Goal: Task Accomplishment & Management: Use online tool/utility

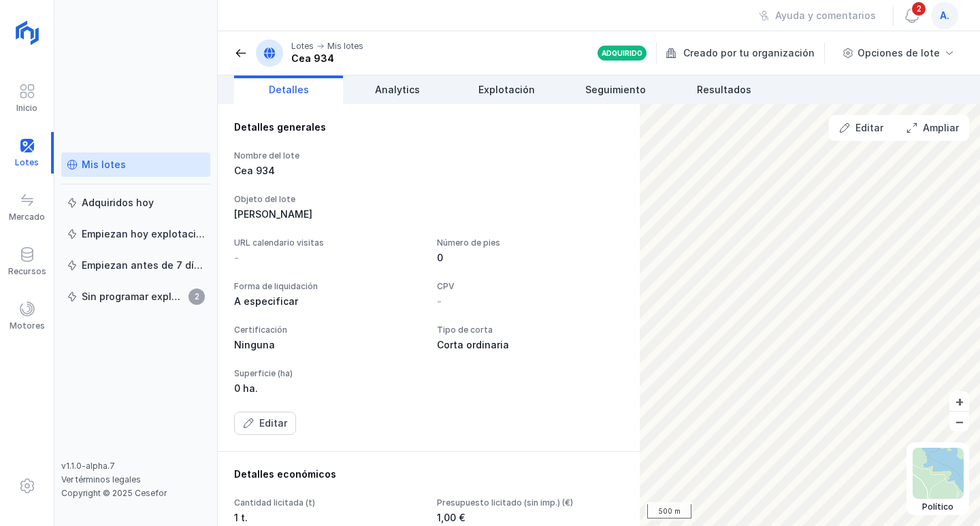
click at [100, 168] on div "Mis lotes" at bounding box center [104, 165] width 44 height 14
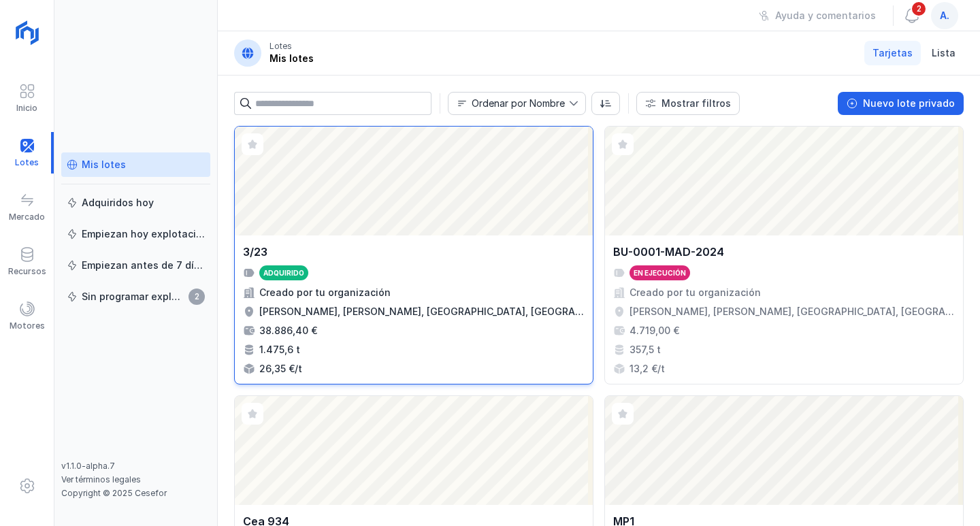
click at [442, 188] on div "Abrir lote" at bounding box center [414, 181] width 358 height 109
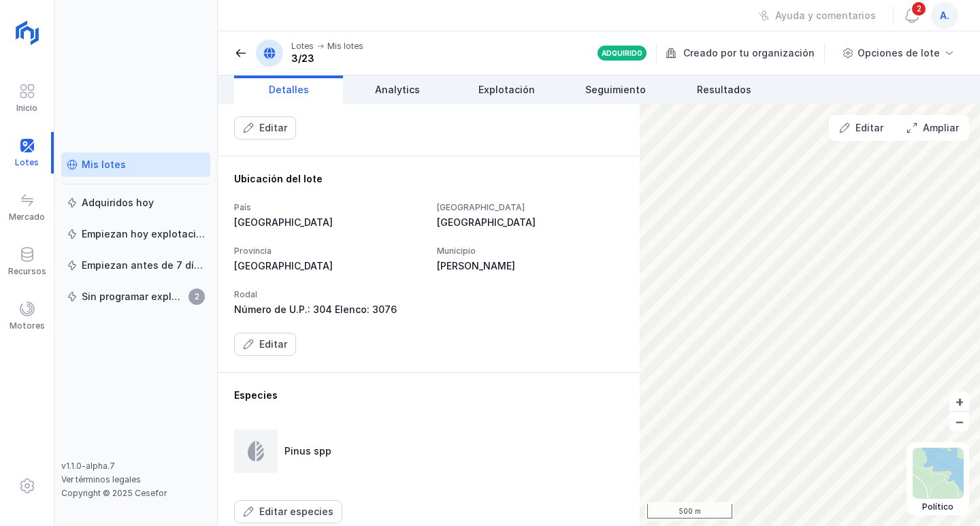
scroll to position [544, 0]
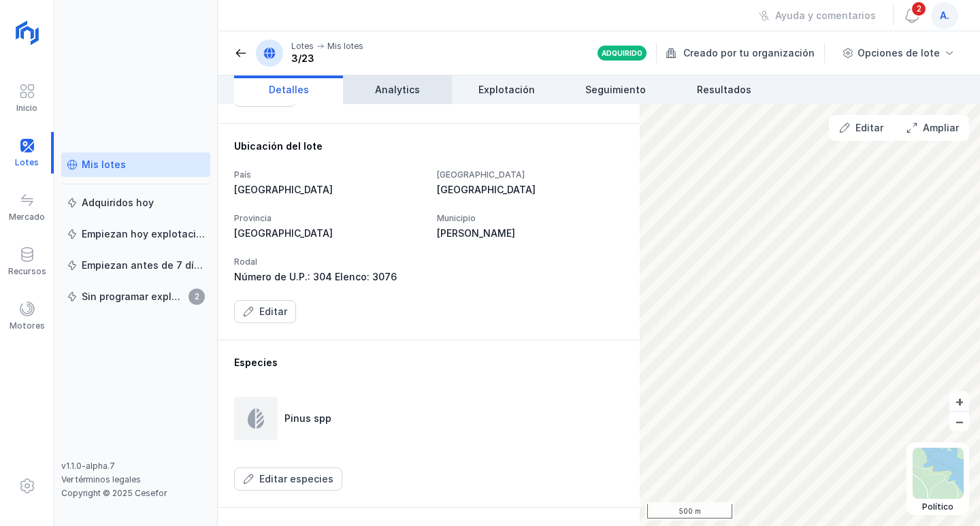
click at [399, 84] on span "Analytics" at bounding box center [397, 90] width 45 height 14
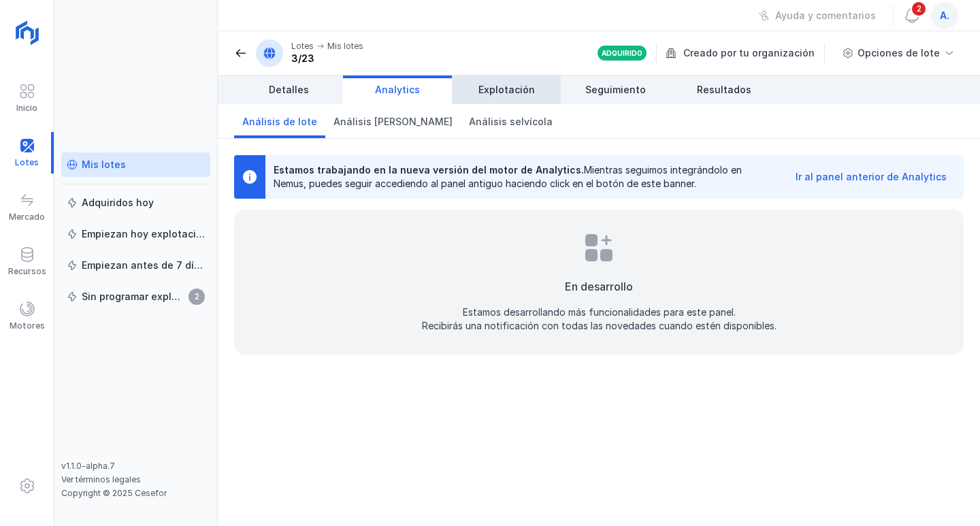
click at [500, 84] on span "Explotación" at bounding box center [506, 90] width 56 height 14
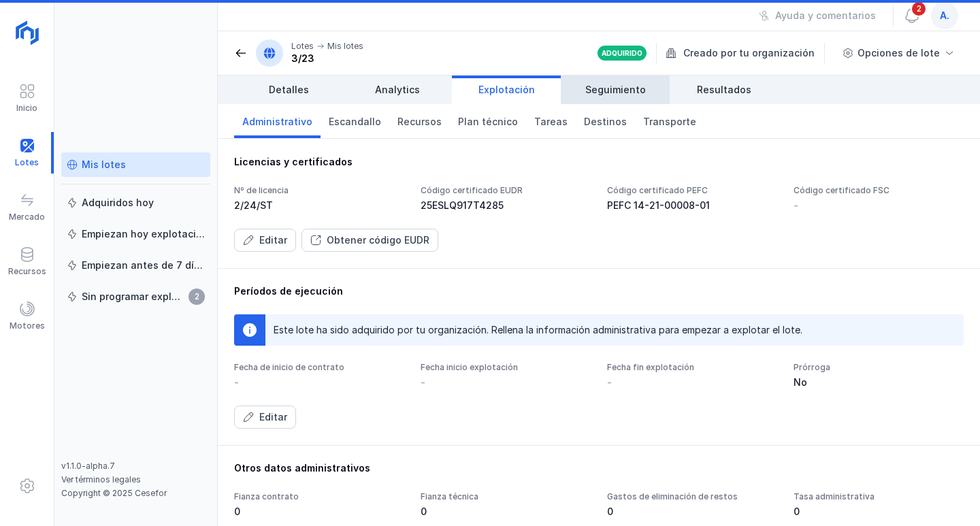
click at [601, 86] on span "Seguimiento" at bounding box center [615, 90] width 61 height 14
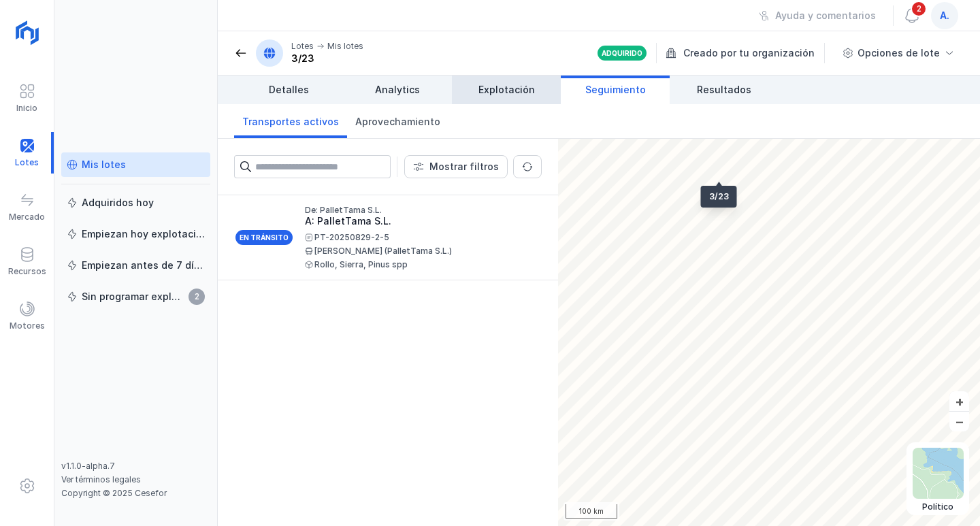
click at [517, 96] on span "Explotación" at bounding box center [506, 90] width 56 height 14
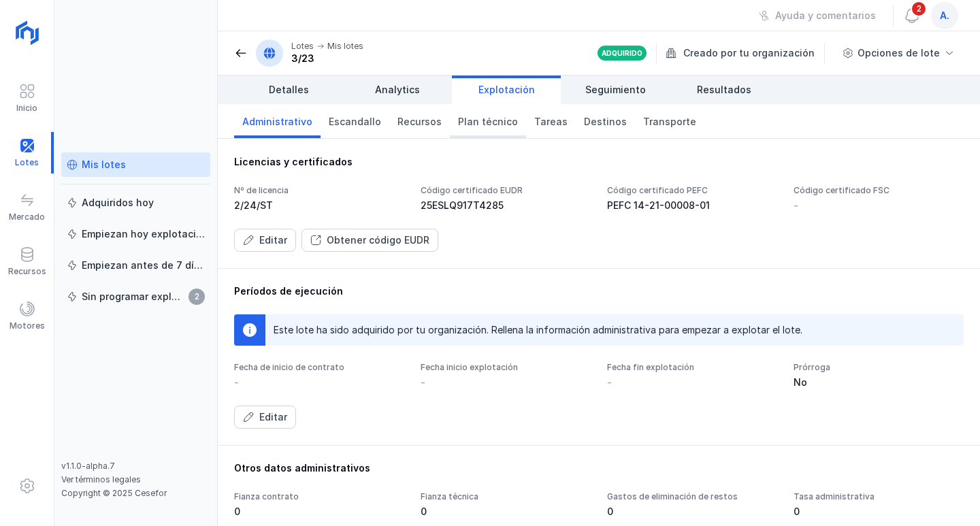
click at [482, 124] on span "Plan técnico" at bounding box center [488, 122] width 60 height 14
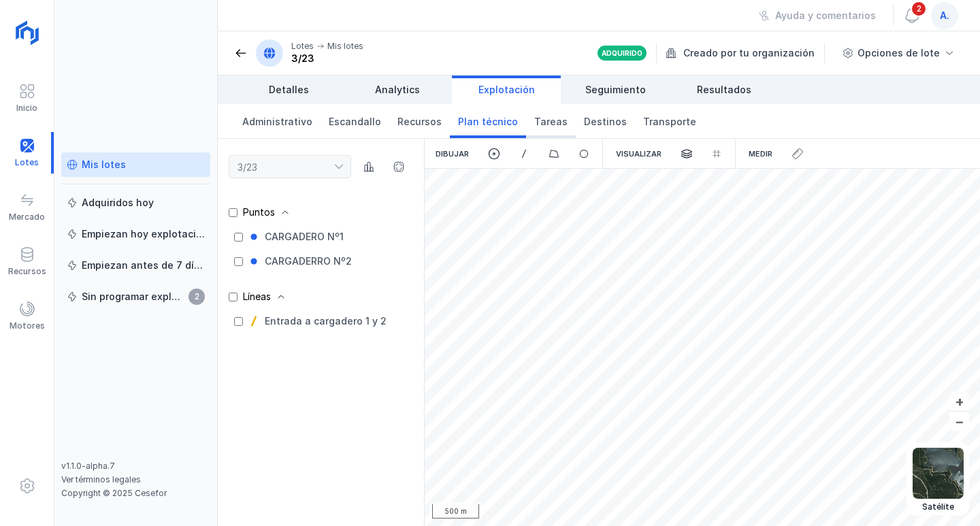
click at [540, 125] on span "Tareas" at bounding box center [550, 122] width 33 height 14
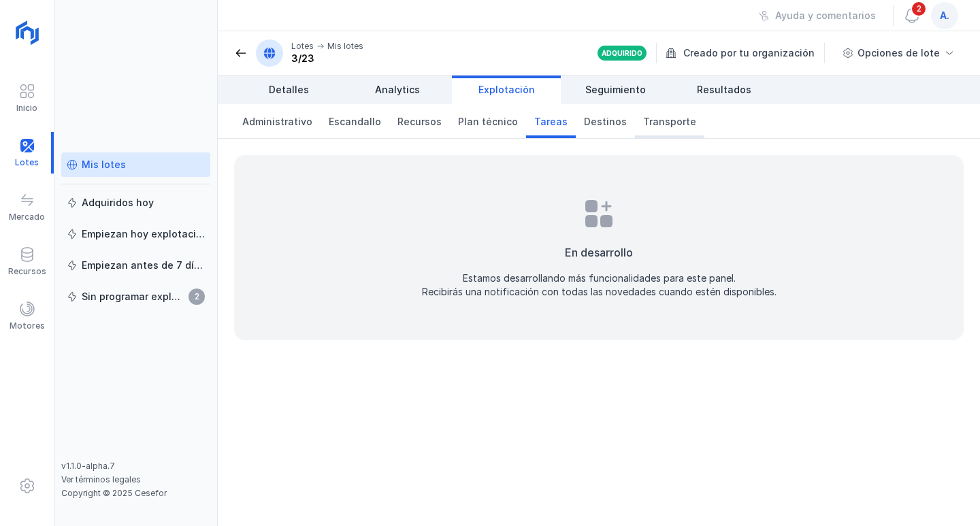
click at [648, 116] on span "Transporte" at bounding box center [669, 122] width 53 height 14
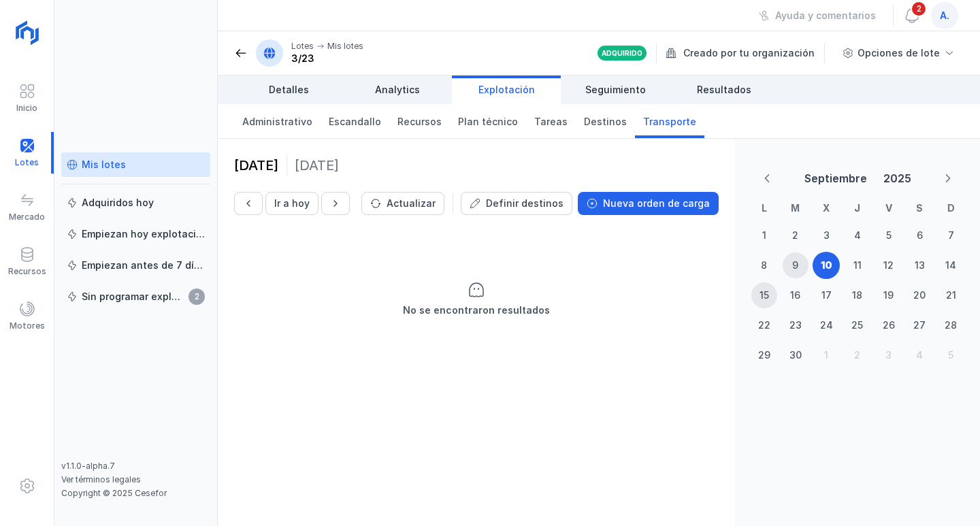
click at [242, 50] on span at bounding box center [241, 53] width 14 height 14
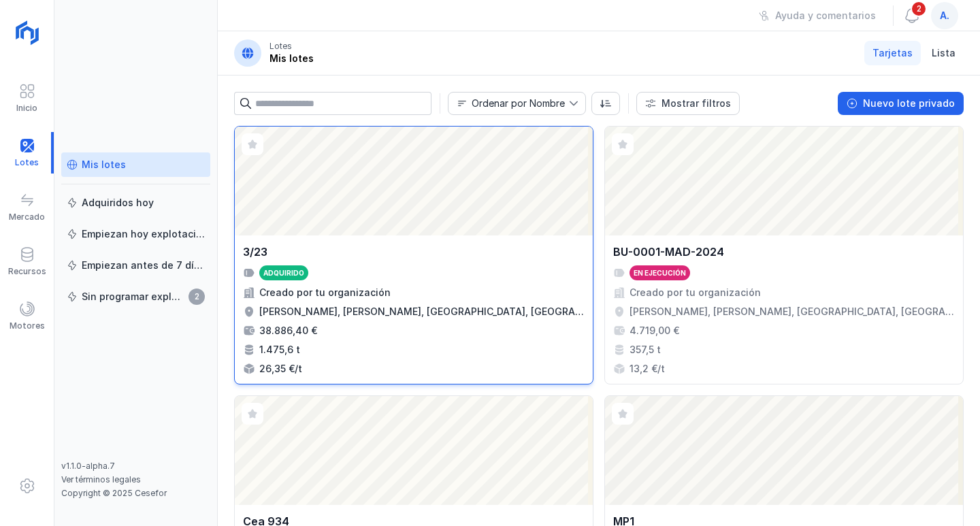
click at [395, 242] on div "3/23 Adquirido Creado por tu organización [PERSON_NAME], [PERSON_NAME], [GEOGRA…" at bounding box center [414, 309] width 358 height 148
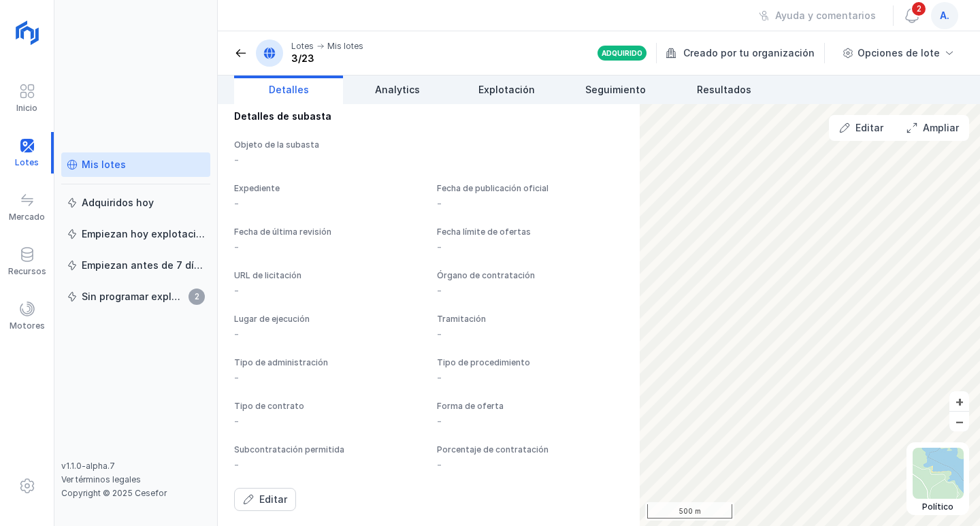
scroll to position [960, 0]
click at [388, 96] on span "Analytics" at bounding box center [397, 90] width 45 height 14
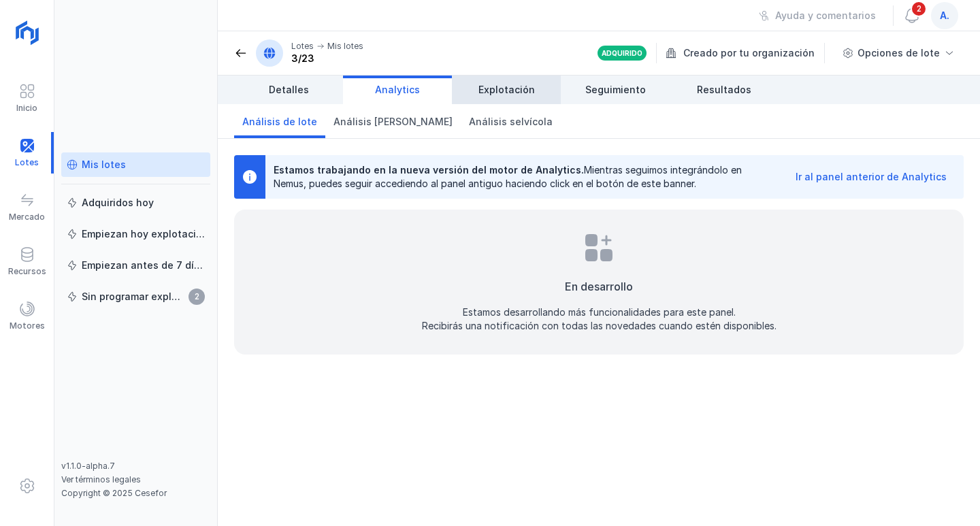
click at [493, 81] on link "Explotación" at bounding box center [506, 90] width 109 height 29
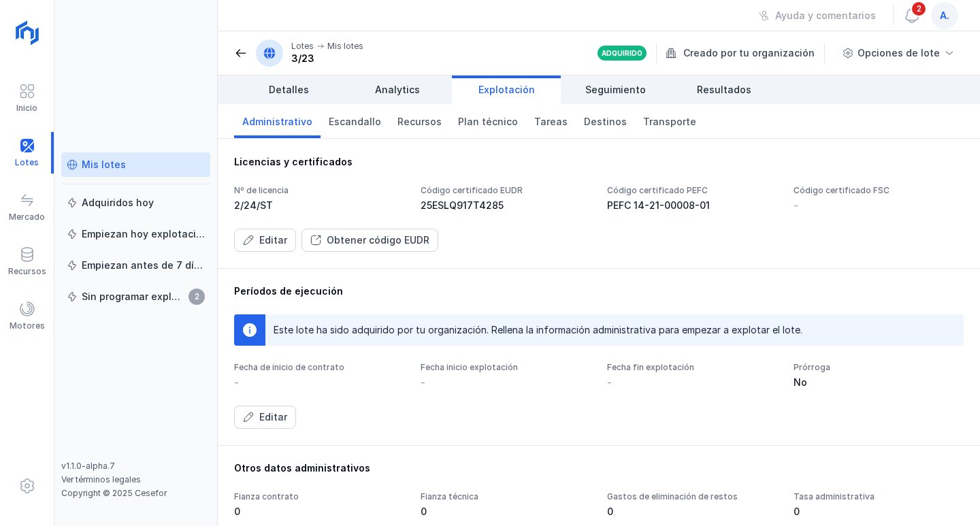
drag, startPoint x: 504, startPoint y: 203, endPoint x: 440, endPoint y: 212, distance: 64.6
click at [440, 212] on div "25ESLQ917T4285" at bounding box center [506, 206] width 170 height 14
drag, startPoint x: 415, startPoint y: 206, endPoint x: 488, endPoint y: 204, distance: 72.9
click at [488, 204] on div "Nº de licencia 2/24/ST Código certificado EUDR 25ESLQ917T4285 Código certificad…" at bounding box center [599, 198] width 730 height 27
click at [439, 207] on div "25ESLQ917T4285" at bounding box center [506, 206] width 170 height 14
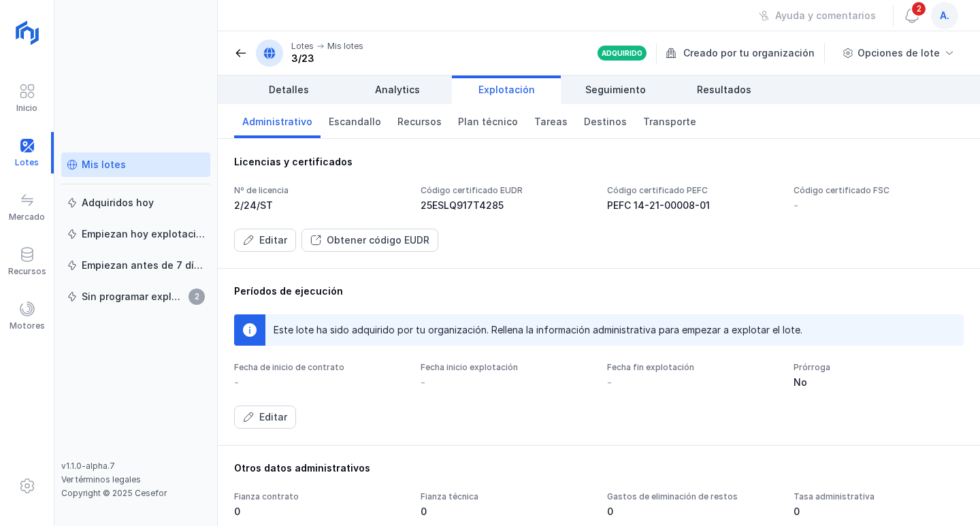
drag, startPoint x: 414, startPoint y: 209, endPoint x: 278, endPoint y: 238, distance: 138.6
click at [500, 207] on div "Nº de licencia 2/24/ST Código certificado EUDR 25ESLQ917T4285 Código certificad…" at bounding box center [599, 198] width 730 height 27
click at [272, 240] on div "Editar" at bounding box center [273, 240] width 28 height 14
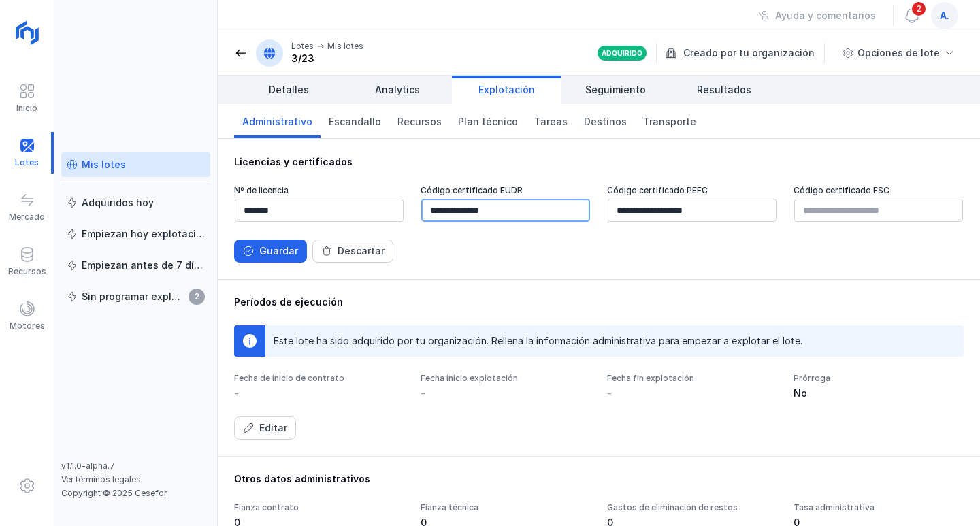
drag, startPoint x: 515, startPoint y: 207, endPoint x: 421, endPoint y: 214, distance: 94.2
click at [421, 214] on input "**********" at bounding box center [505, 210] width 169 height 23
click at [350, 261] on button "Descartar" at bounding box center [352, 251] width 81 height 23
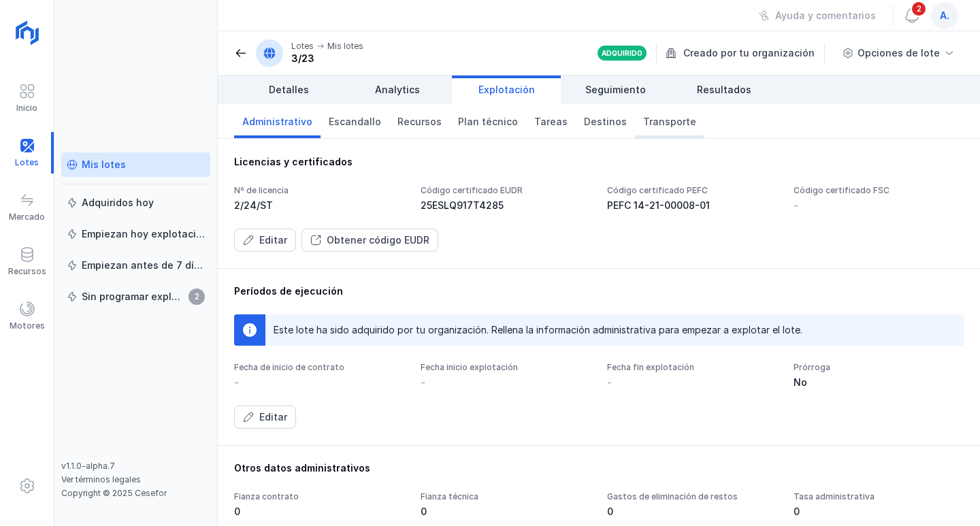
click at [643, 118] on span "Transporte" at bounding box center [669, 122] width 53 height 14
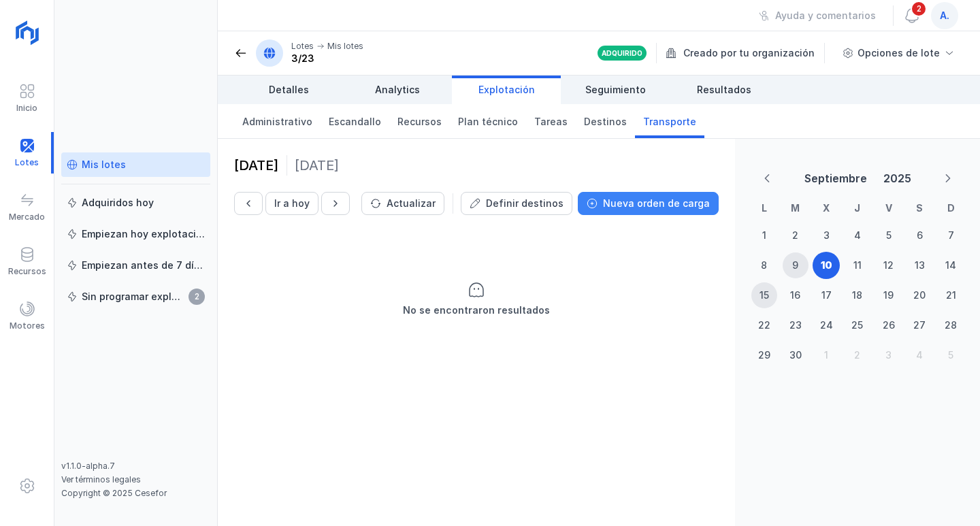
click at [623, 206] on div "Nueva orden de carga" at bounding box center [656, 204] width 107 height 14
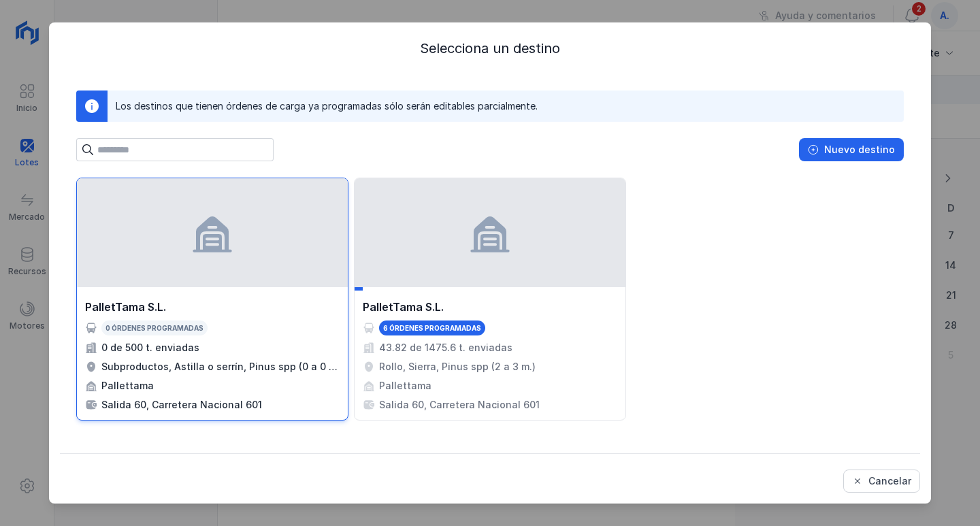
click at [265, 357] on div "PalletTama S.L. 0 órdenes programadas 0 de 500 t. enviadas Subproductos, [MEDIC…" at bounding box center [212, 355] width 255 height 113
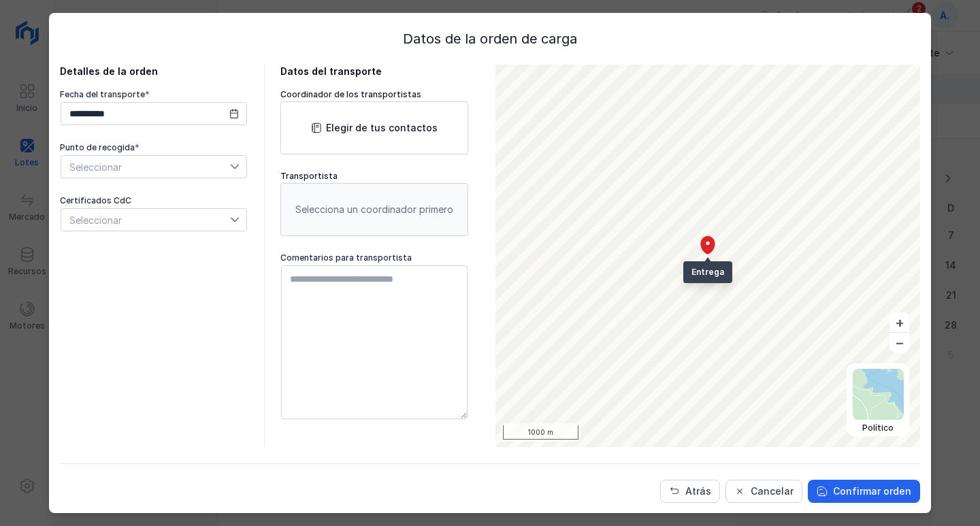
click at [135, 166] on span "Seleccionar" at bounding box center [145, 167] width 169 height 22
click at [132, 191] on span "CARGADERO Nº1" at bounding box center [107, 191] width 77 height 10
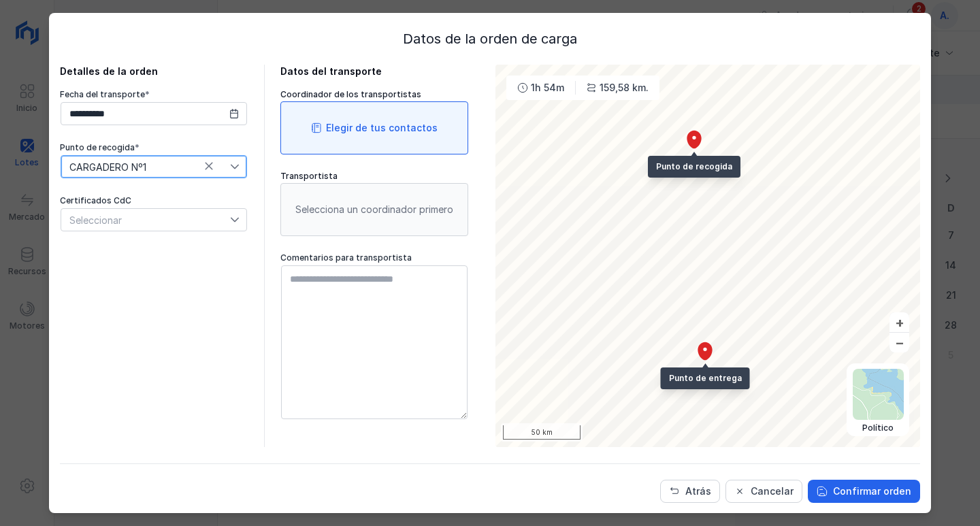
click at [355, 133] on div "Elegir de tus contactos" at bounding box center [382, 128] width 112 height 14
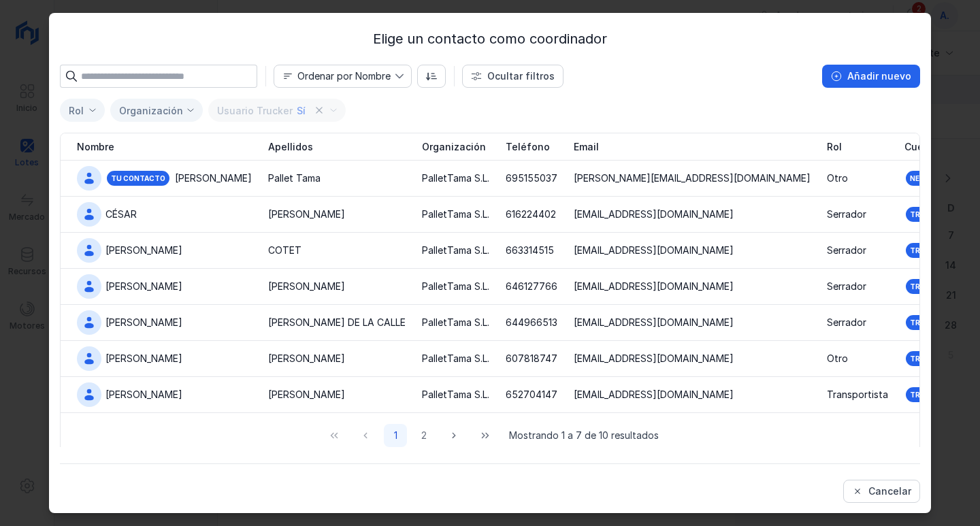
click at [148, 68] on input "text" at bounding box center [169, 76] width 176 height 23
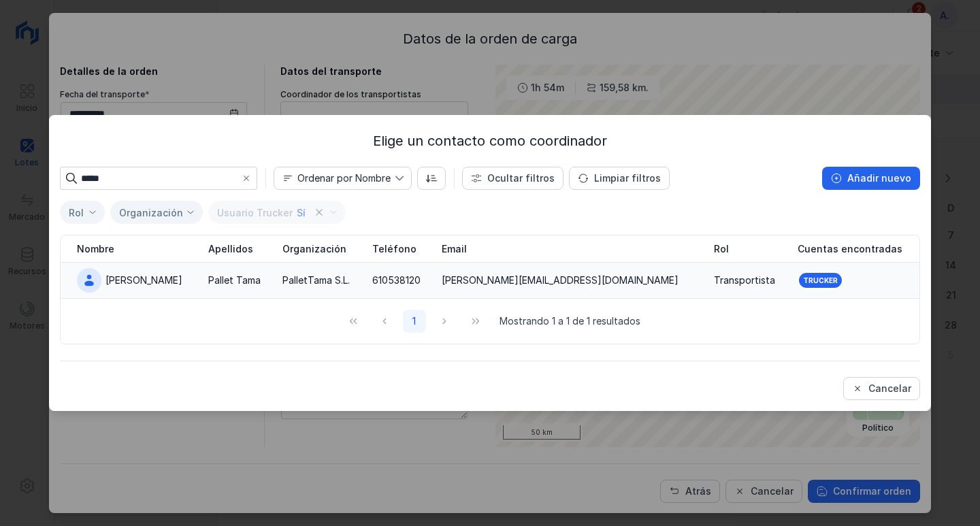
type input "*****"
click at [122, 276] on div "[PERSON_NAME]" at bounding box center [143, 281] width 77 height 14
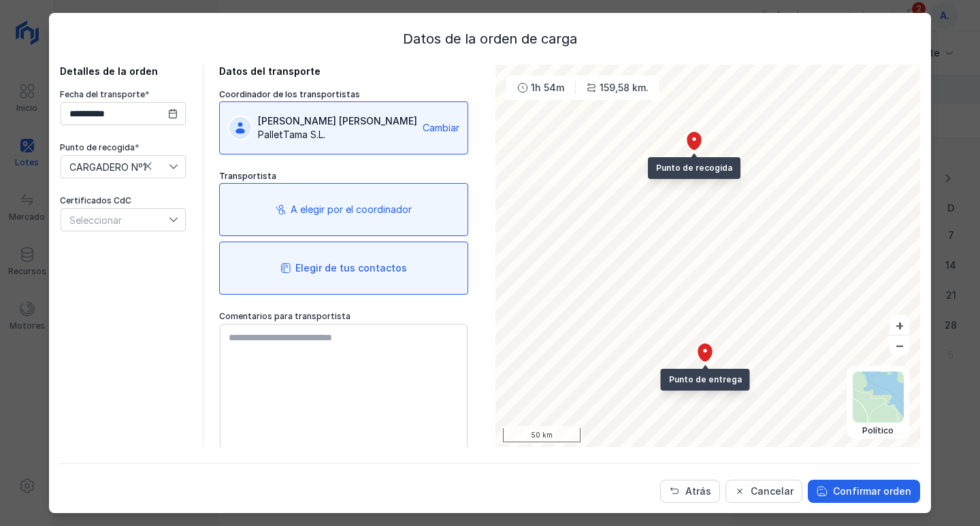
click at [354, 267] on div "Elegir de tus contactos" at bounding box center [351, 268] width 112 height 14
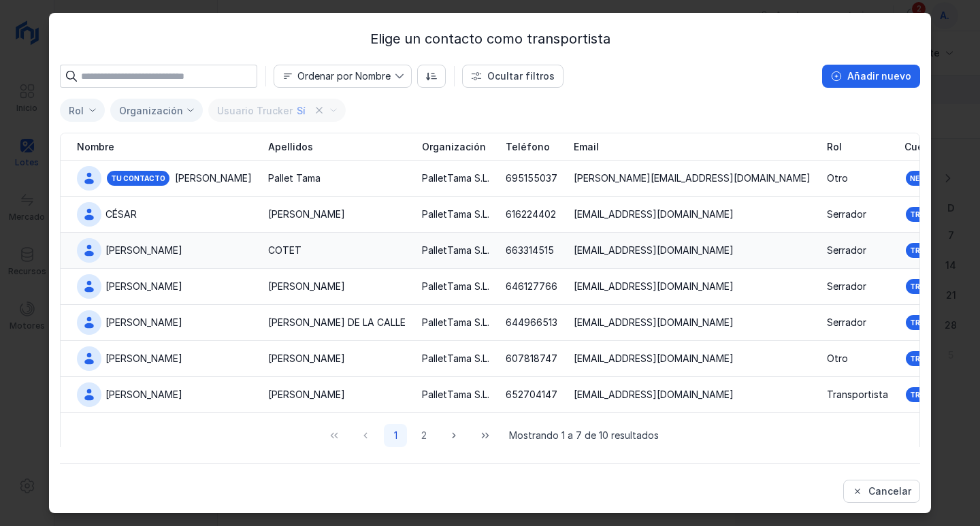
scroll to position [12, 0]
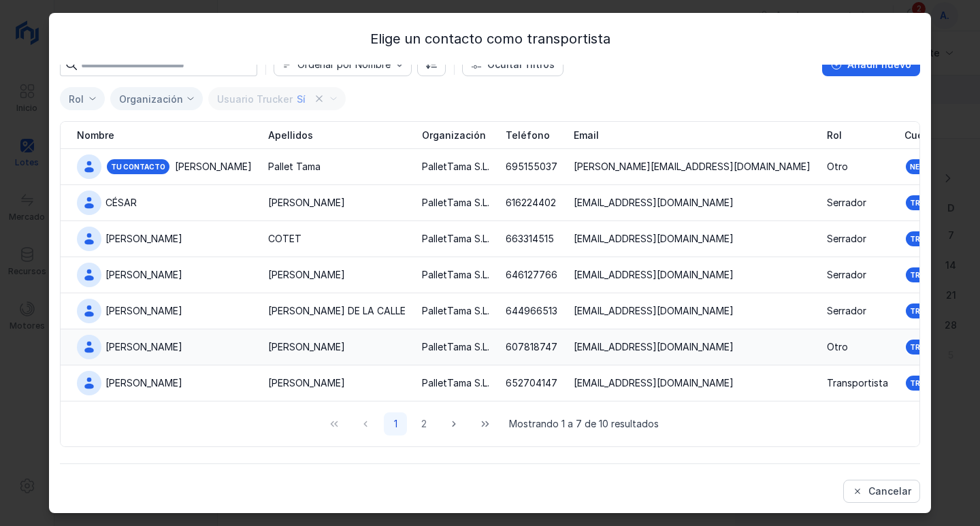
click at [121, 351] on div "[PERSON_NAME]" at bounding box center [143, 347] width 77 height 14
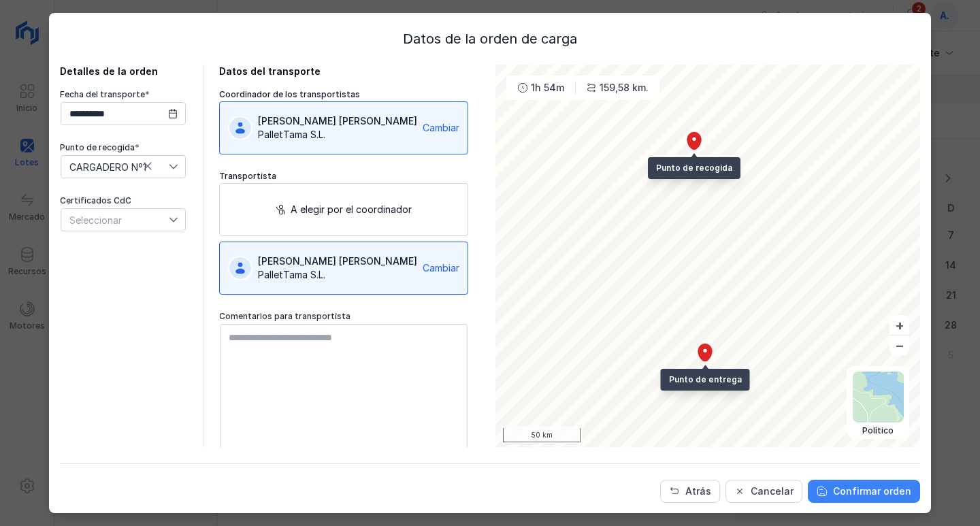
click at [866, 496] on div "Confirmar orden" at bounding box center [872, 492] width 78 height 14
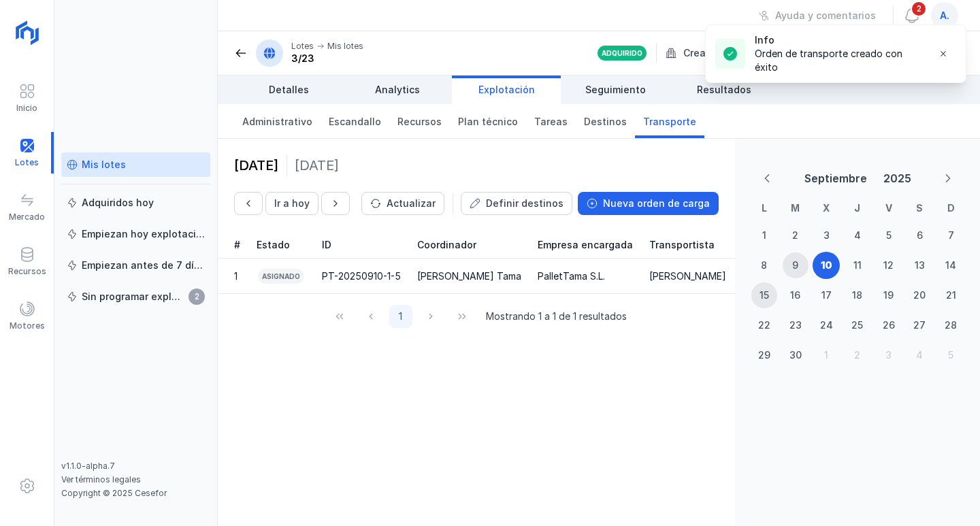
click at [99, 167] on div "Mis lotes" at bounding box center [104, 165] width 44 height 14
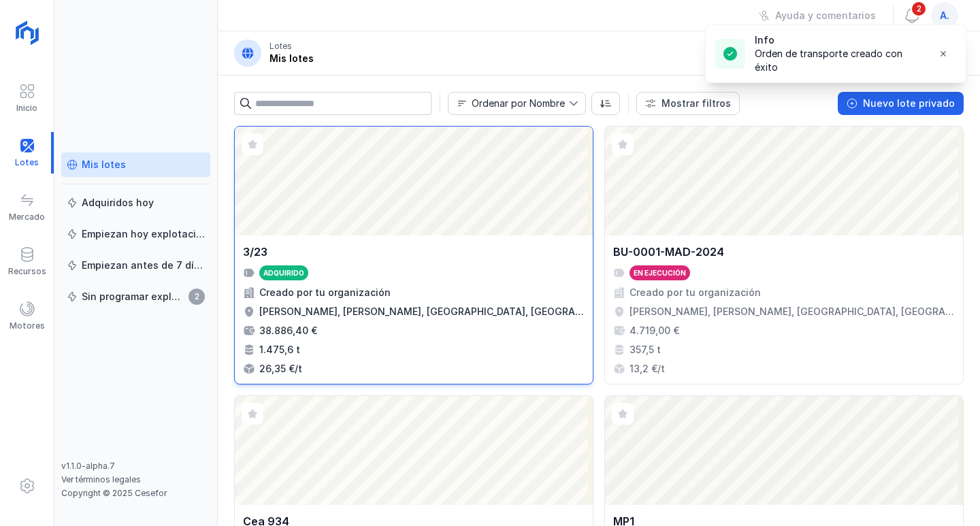
click at [348, 195] on div "Abrir lote" at bounding box center [414, 181] width 358 height 109
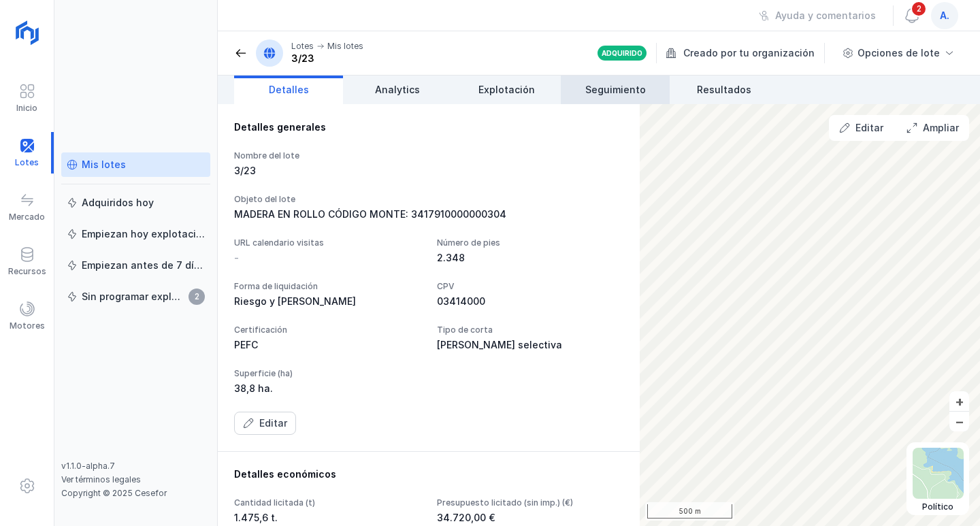
click at [621, 95] on span "Seguimiento" at bounding box center [615, 90] width 61 height 14
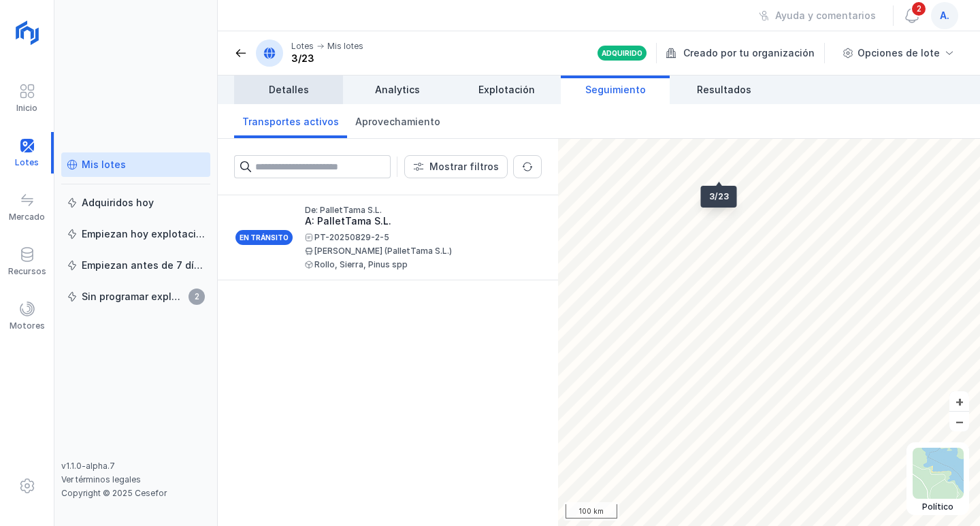
click at [299, 90] on span "Detalles" at bounding box center [289, 90] width 40 height 14
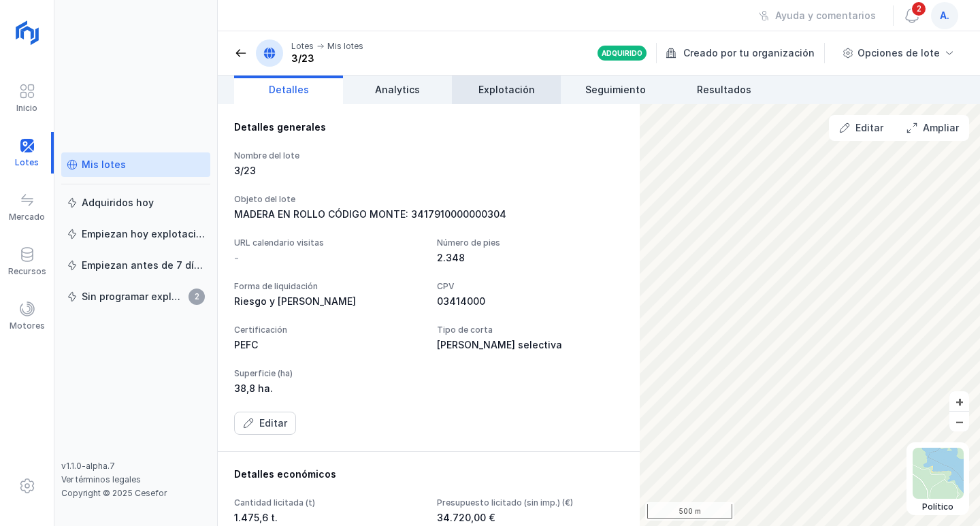
click at [509, 86] on span "Explotación" at bounding box center [506, 90] width 56 height 14
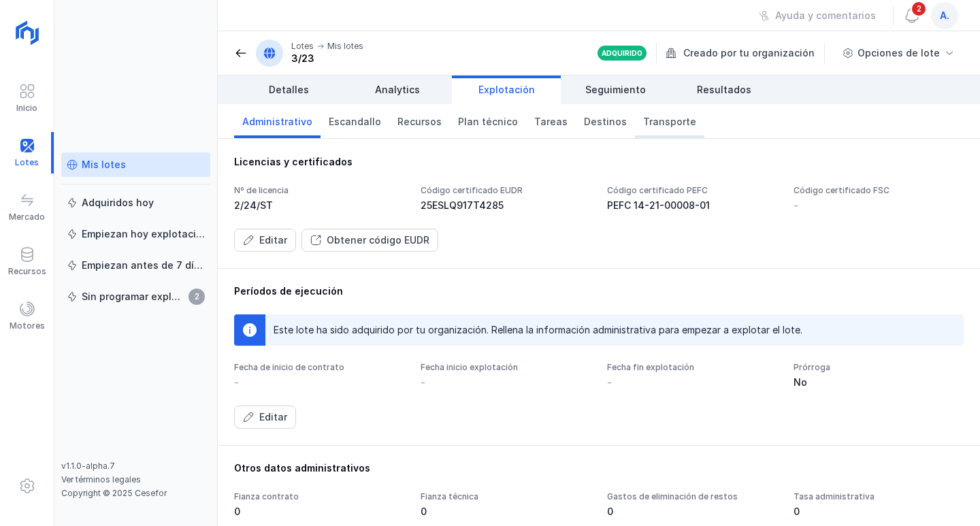
click at [651, 123] on span "Transporte" at bounding box center [669, 122] width 53 height 14
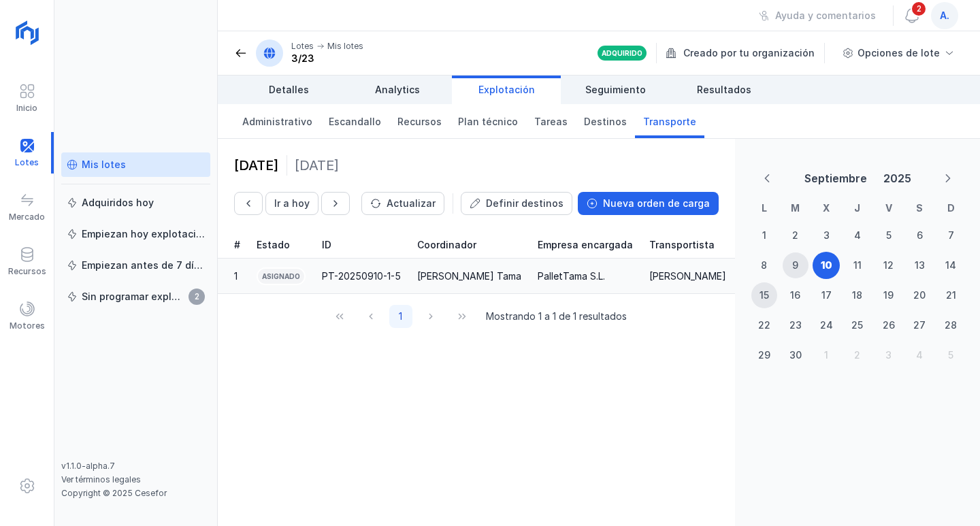
click at [343, 276] on div "PT-20250910-1-5" at bounding box center [361, 277] width 79 height 14
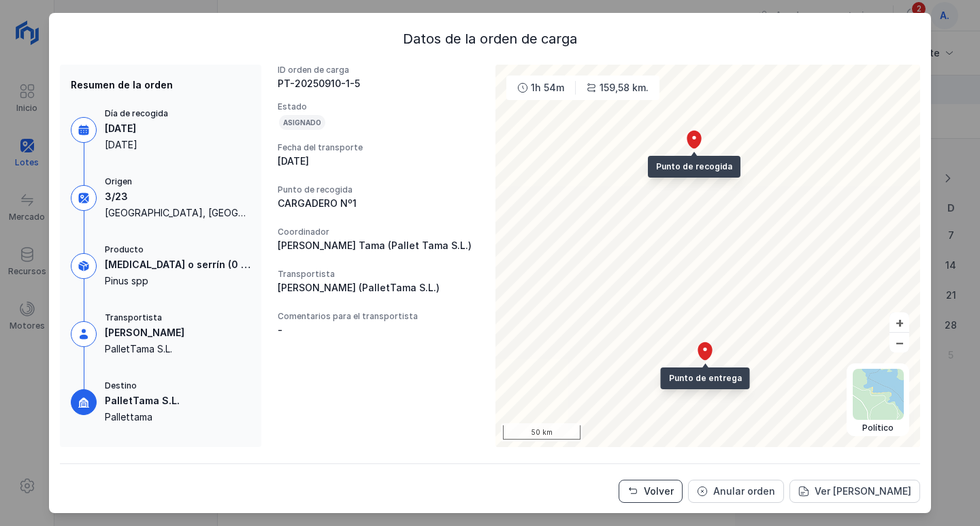
click at [660, 498] on div "Volver" at bounding box center [659, 492] width 30 height 14
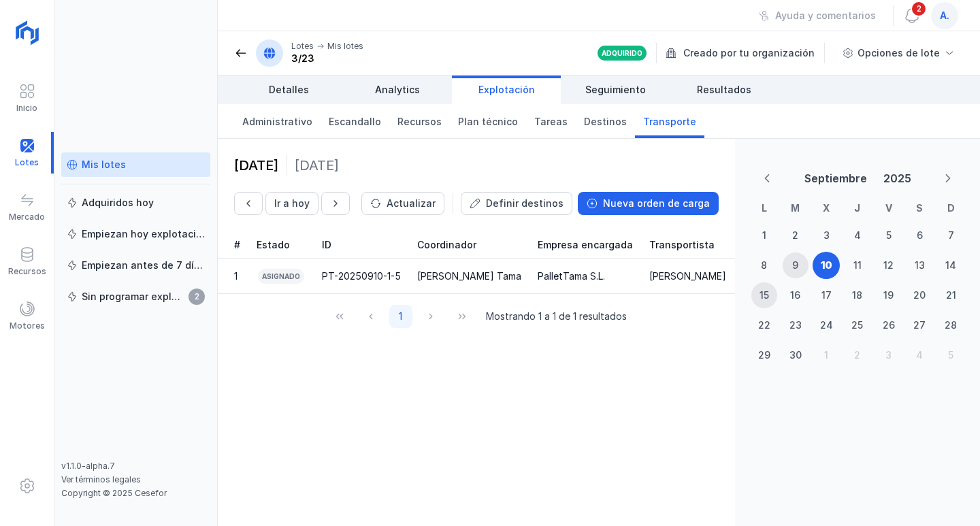
click at [88, 167] on div "Mis lotes" at bounding box center [104, 165] width 44 height 14
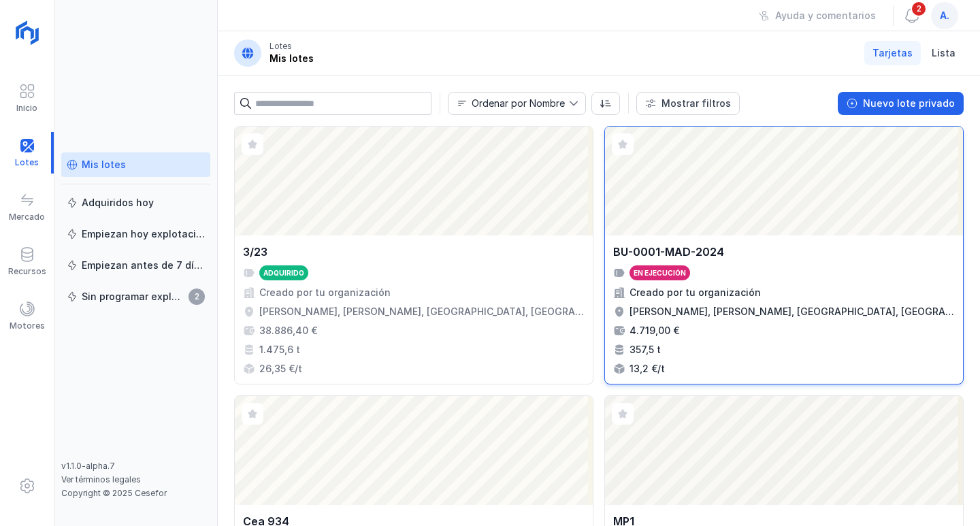
click at [694, 186] on div "Abrir lote" at bounding box center [784, 181] width 358 height 109
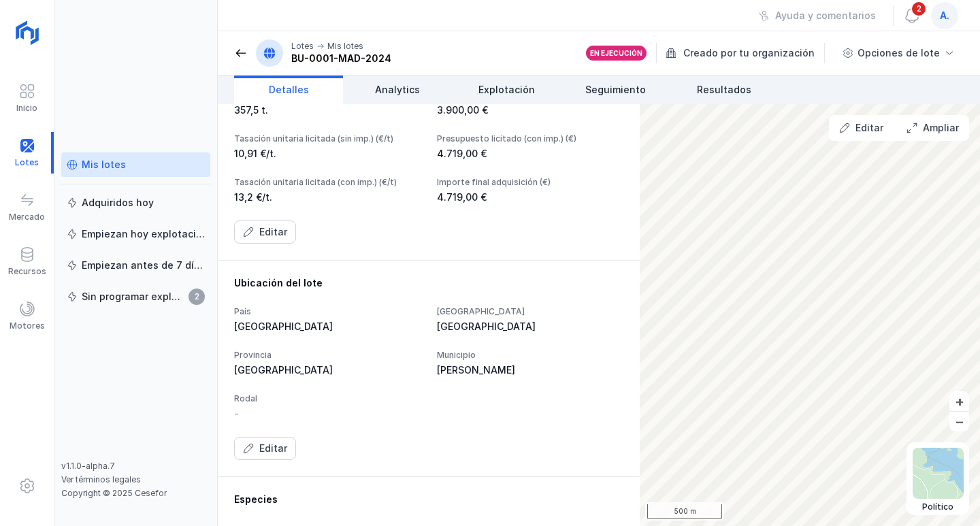
scroll to position [408, 0]
click at [236, 53] on span at bounding box center [241, 53] width 14 height 14
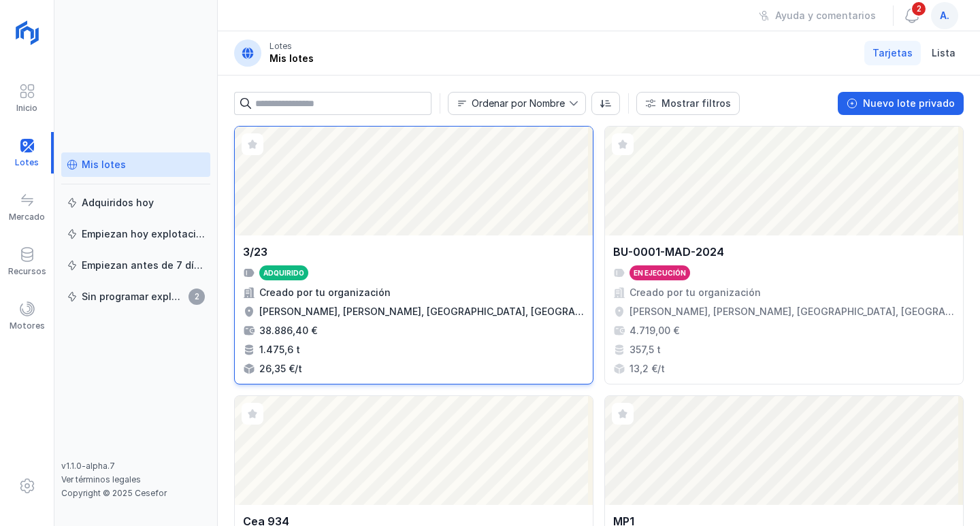
click at [329, 275] on div "Adquirido" at bounding box center [414, 272] width 342 height 15
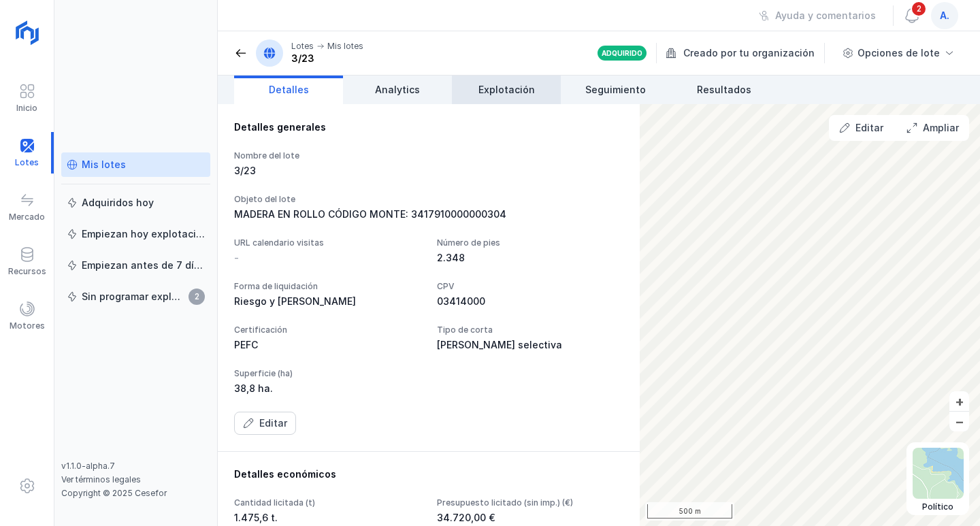
click at [495, 87] on span "Explotación" at bounding box center [506, 90] width 56 height 14
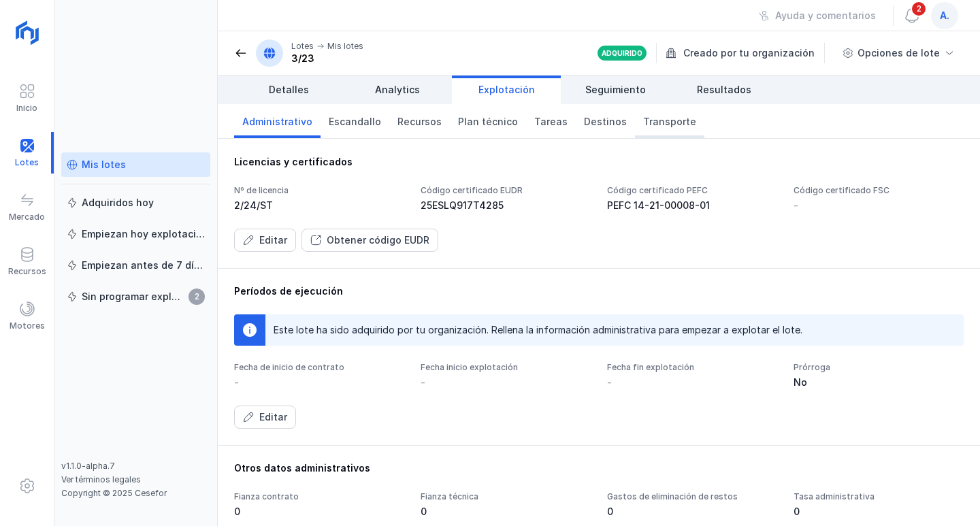
click at [635, 114] on link "Transporte" at bounding box center [669, 121] width 69 height 34
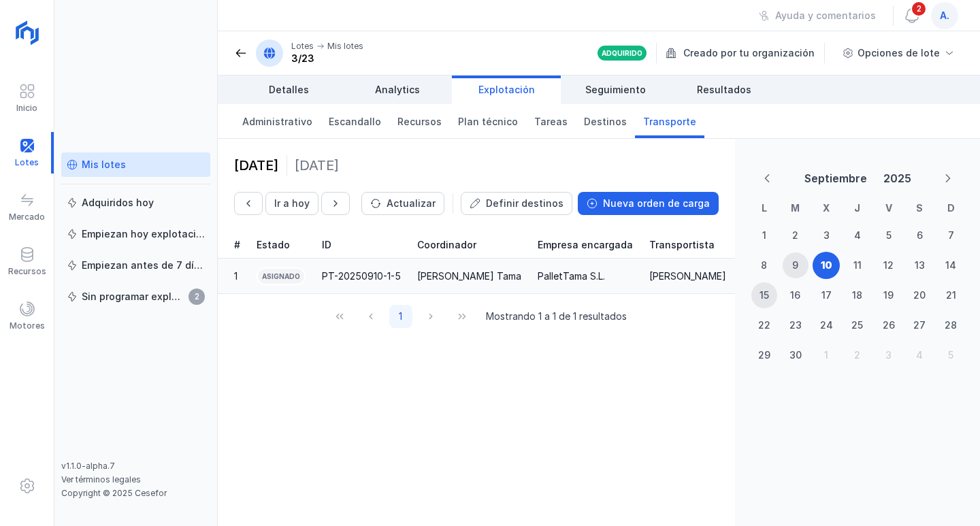
click at [353, 275] on div "PT-20250910-1-5" at bounding box center [361, 277] width 79 height 14
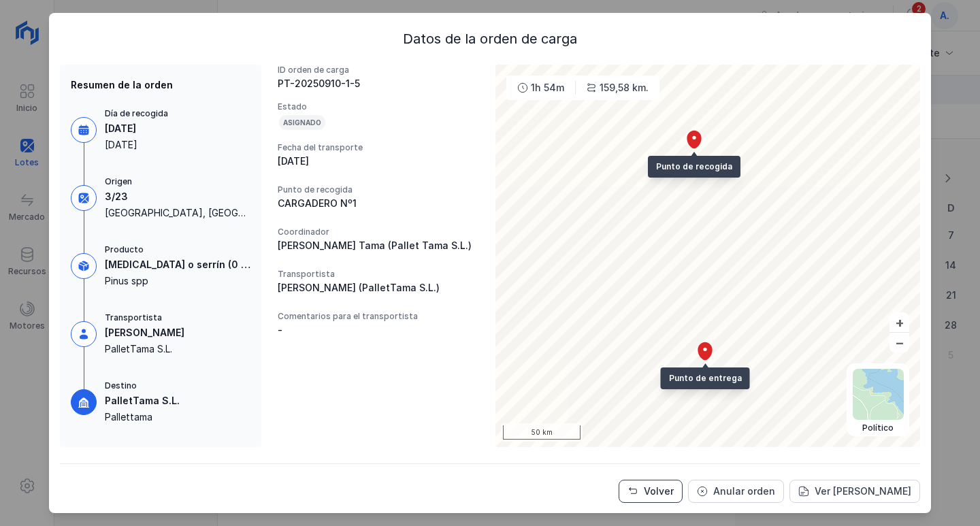
click at [651, 488] on div "Volver" at bounding box center [659, 492] width 30 height 14
